Goal: Information Seeking & Learning: Learn about a topic

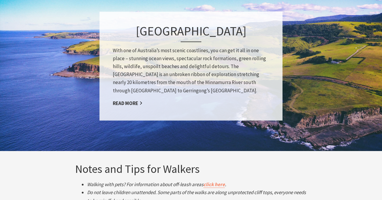
scroll to position [901, 0]
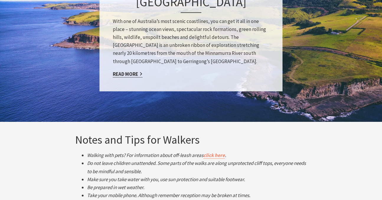
click at [129, 74] on link "Read More" at bounding box center [128, 74] width 30 height 7
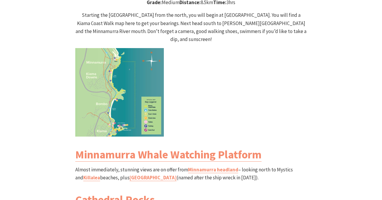
scroll to position [619, 0]
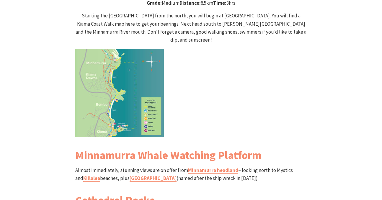
click at [86, 49] on img at bounding box center [119, 93] width 89 height 89
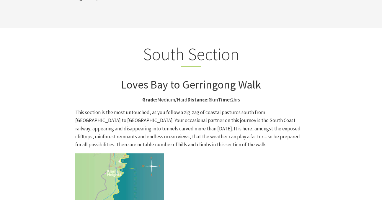
scroll to position [1486, 0]
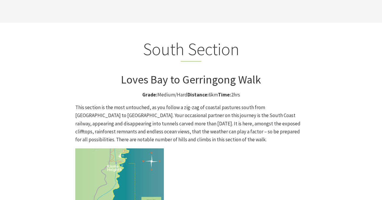
click at [87, 160] on img at bounding box center [119, 193] width 89 height 89
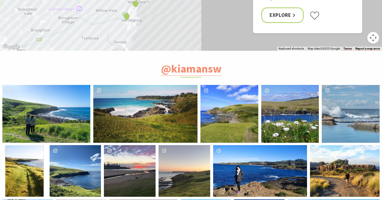
scroll to position [2237, 0]
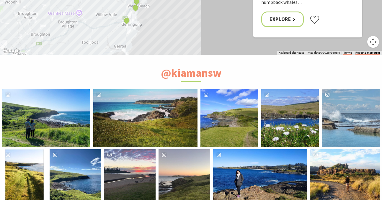
click at [64, 89] on div "sarah.ktran" at bounding box center [46, 118] width 88 height 58
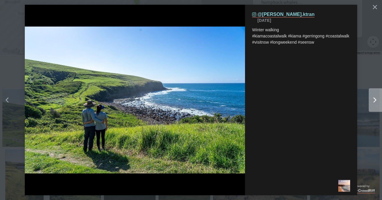
click at [374, 100] on icon "Right" at bounding box center [375, 100] width 3 height 5
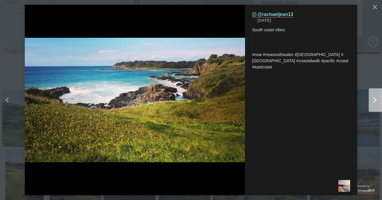
click at [374, 100] on icon "Right" at bounding box center [375, 100] width 3 height 5
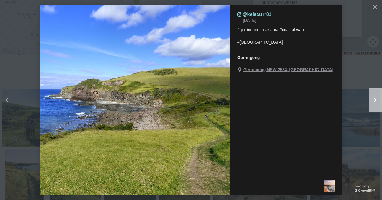
click at [374, 100] on icon "Right" at bounding box center [375, 100] width 3 height 5
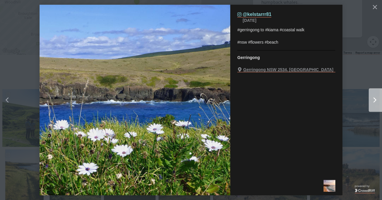
click at [374, 100] on icon "Right" at bounding box center [375, 100] width 3 height 5
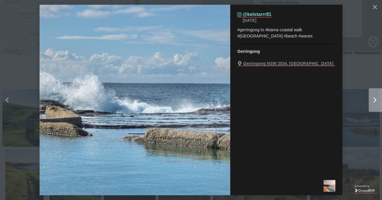
click at [374, 100] on icon "Right" at bounding box center [375, 100] width 3 height 5
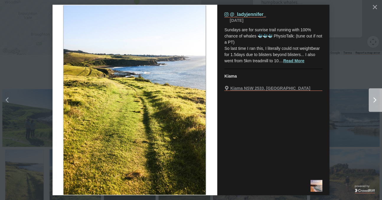
click at [374, 100] on icon "Right" at bounding box center [375, 100] width 3 height 5
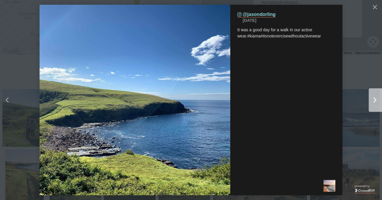
click at [374, 100] on icon "Right" at bounding box center [375, 100] width 3 height 5
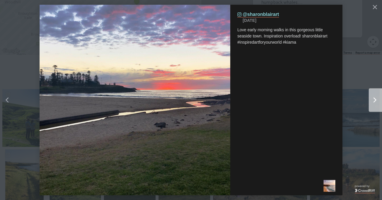
click at [374, 100] on icon "Right" at bounding box center [375, 100] width 3 height 5
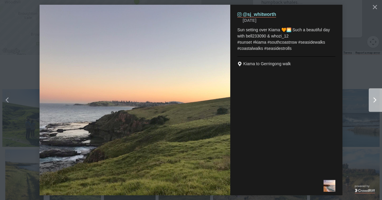
click at [374, 100] on icon "Right" at bounding box center [375, 100] width 3 height 5
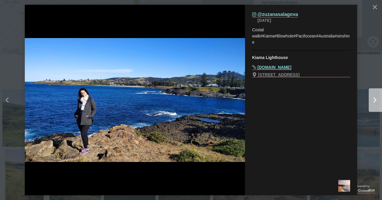
click at [374, 100] on icon "Right" at bounding box center [375, 100] width 3 height 5
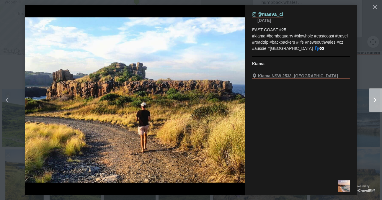
click at [374, 100] on icon "Right" at bounding box center [375, 100] width 3 height 5
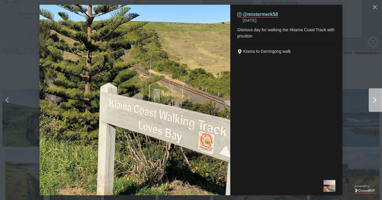
click at [374, 100] on icon "Right" at bounding box center [375, 100] width 3 height 5
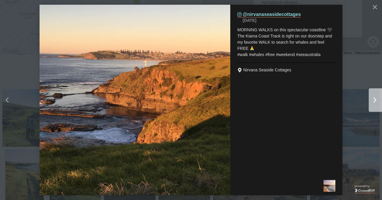
click at [374, 100] on icon "Right" at bounding box center [375, 100] width 3 height 5
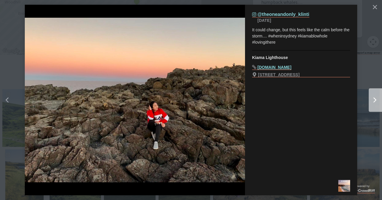
click at [374, 100] on icon "Right" at bounding box center [375, 100] width 3 height 5
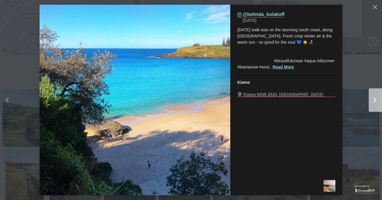
click at [374, 100] on icon "Right" at bounding box center [375, 100] width 3 height 5
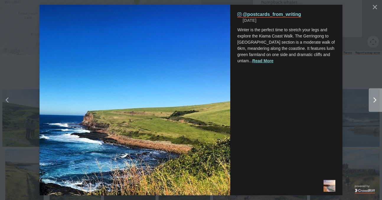
click at [374, 100] on icon "Right" at bounding box center [375, 100] width 3 height 5
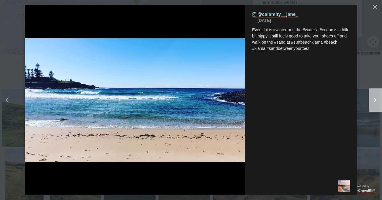
click at [374, 100] on icon "Right" at bounding box center [375, 100] width 3 height 5
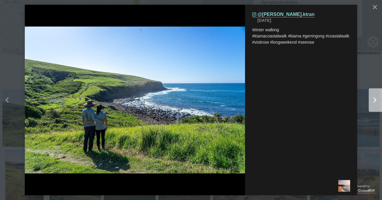
click at [374, 100] on icon "Right" at bounding box center [375, 100] width 3 height 5
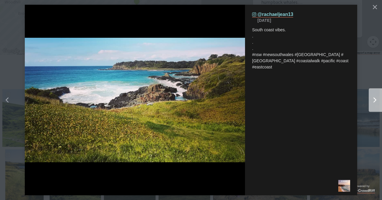
click at [374, 100] on icon "Right" at bounding box center [375, 100] width 3 height 5
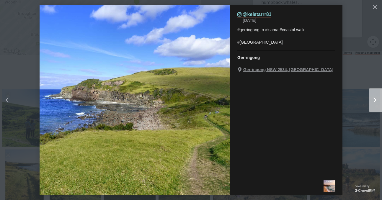
click at [374, 100] on icon "Right" at bounding box center [375, 100] width 3 height 5
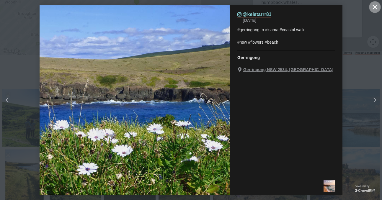
click at [376, 4] on button "Close" at bounding box center [375, 7] width 12 height 12
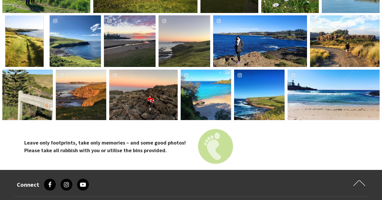
scroll to position [2411, 0]
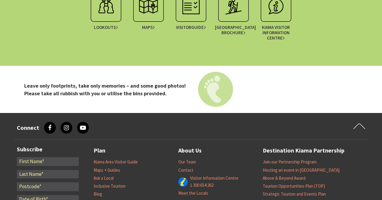
scroll to position [1578, 0]
